Goal: Task Accomplishment & Management: Use online tool/utility

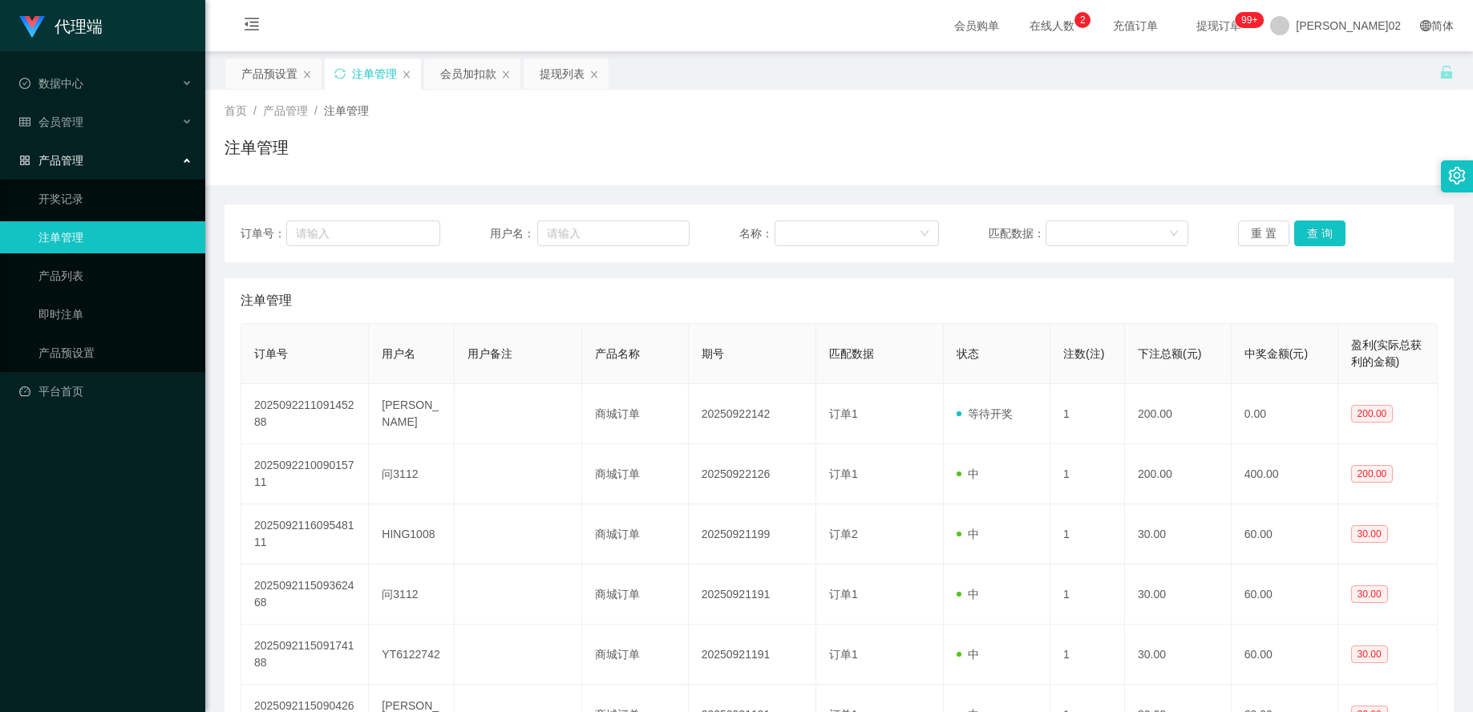
click at [483, 74] on div "会员加扣款" at bounding box center [468, 74] width 56 height 30
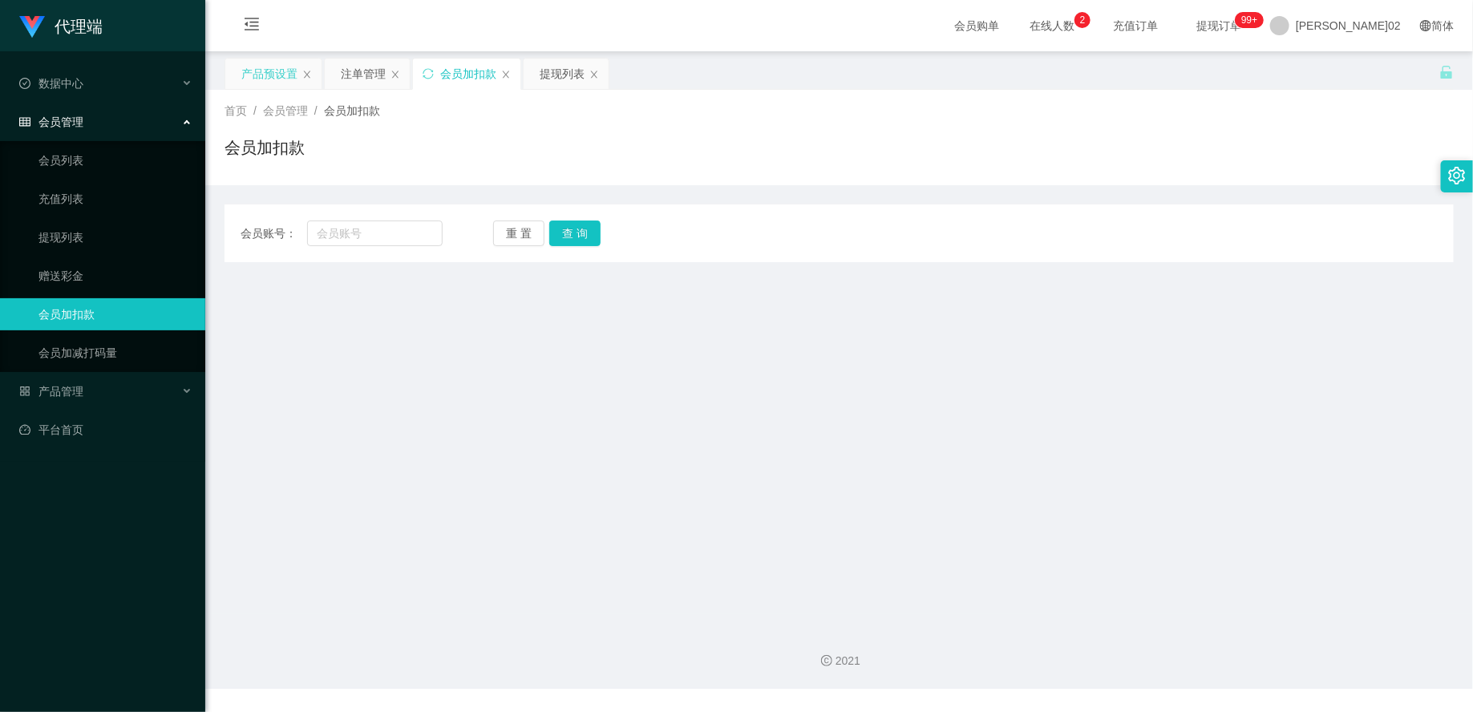
click at [265, 75] on div "产品预设置" at bounding box center [269, 74] width 56 height 30
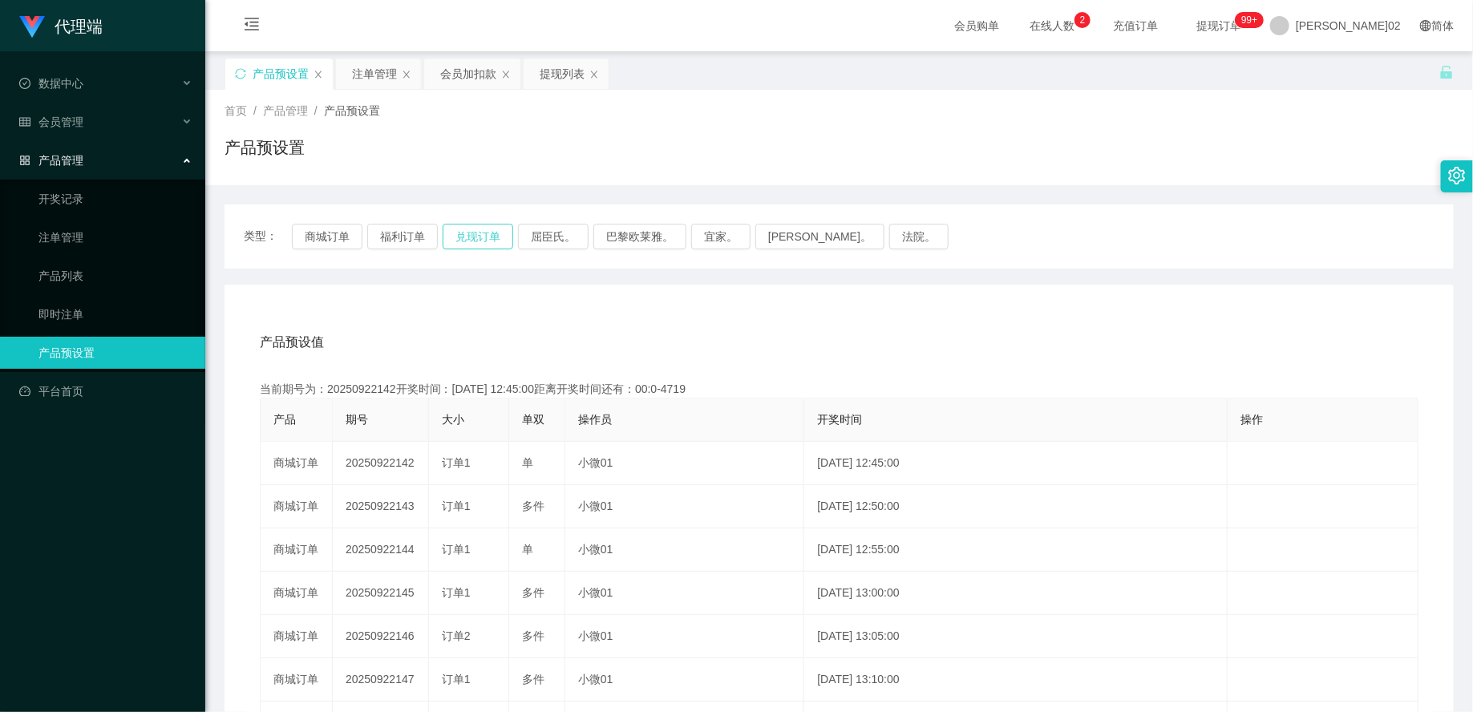
click at [459, 233] on button "兑现订单" at bounding box center [477, 237] width 71 height 26
click at [482, 226] on button "兑现订单" at bounding box center [477, 237] width 71 height 26
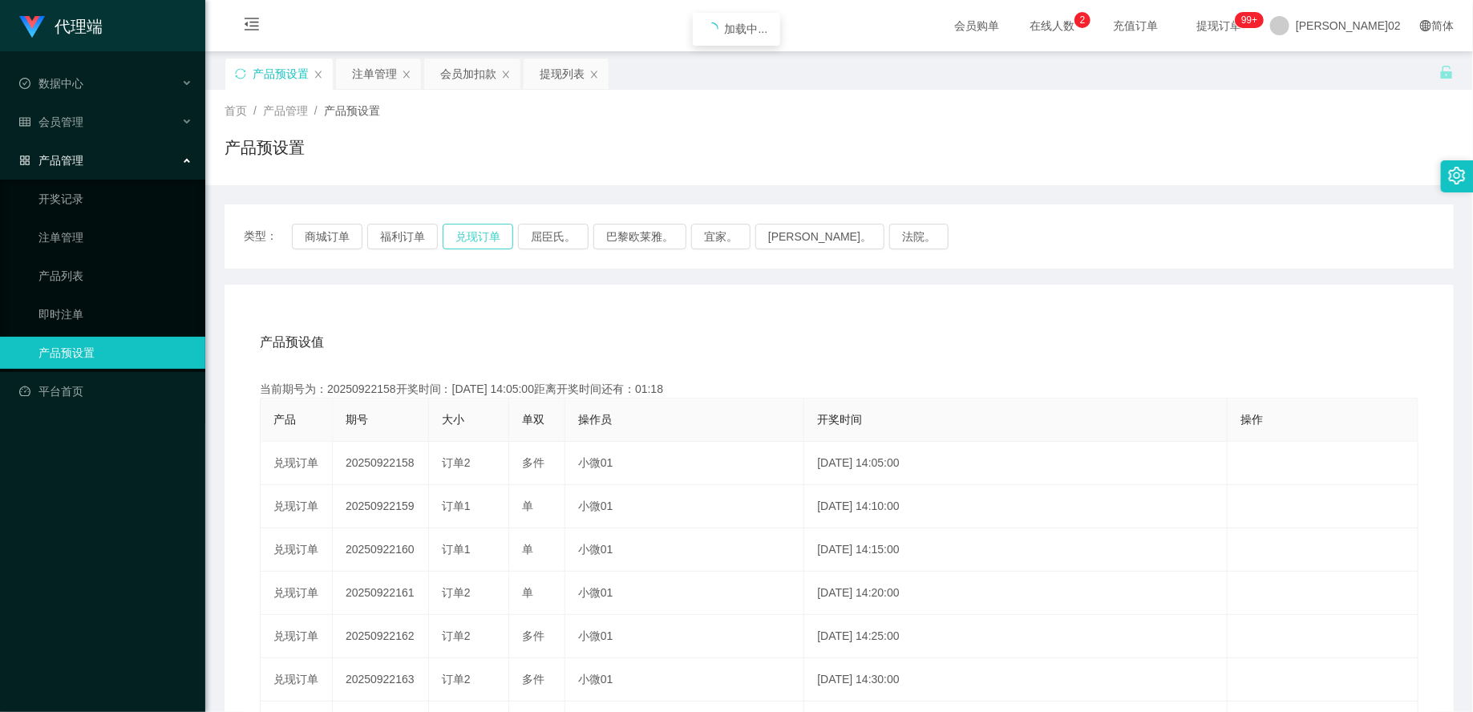
click at [481, 235] on button "兑现订单" at bounding box center [477, 237] width 71 height 26
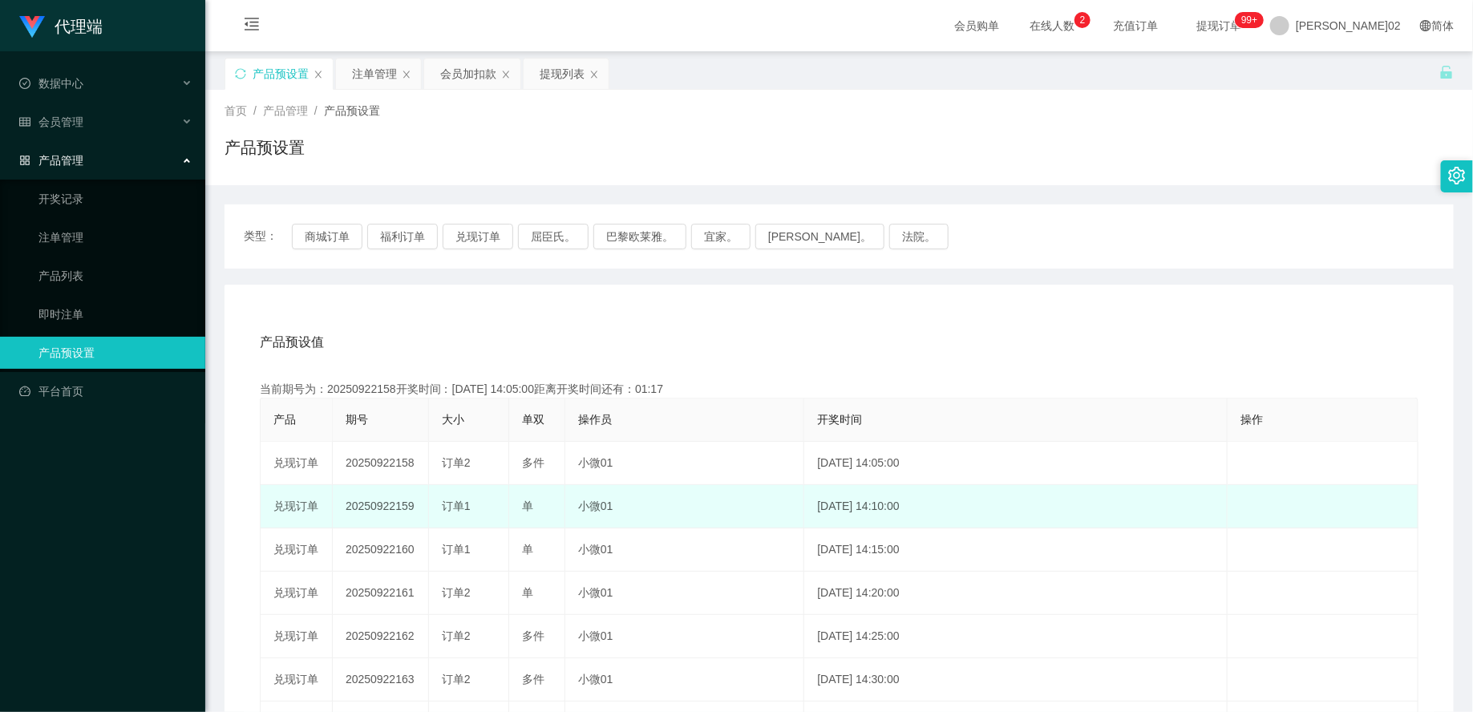
click at [394, 503] on td "20250922159" at bounding box center [381, 506] width 96 height 43
copy td "20250922159"
